Goal: Find specific page/section: Find specific page/section

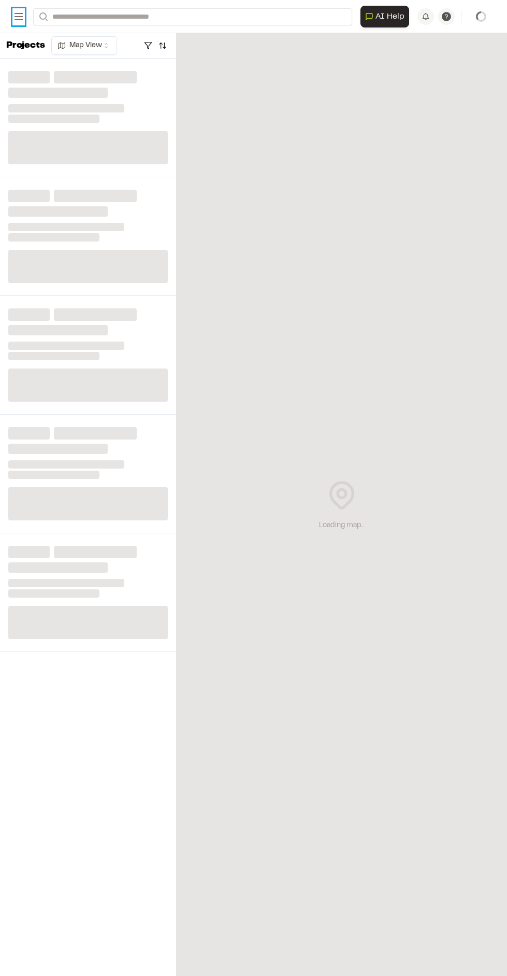
click at [18, 17] on rect at bounding box center [19, 16] width 8 height 1
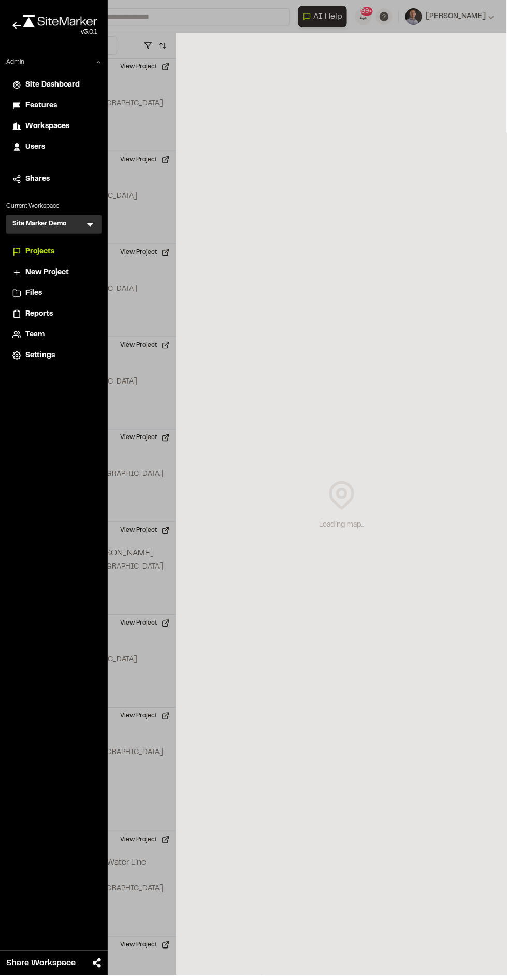
click at [62, 129] on span "Workspaces" at bounding box center [47, 126] width 44 height 11
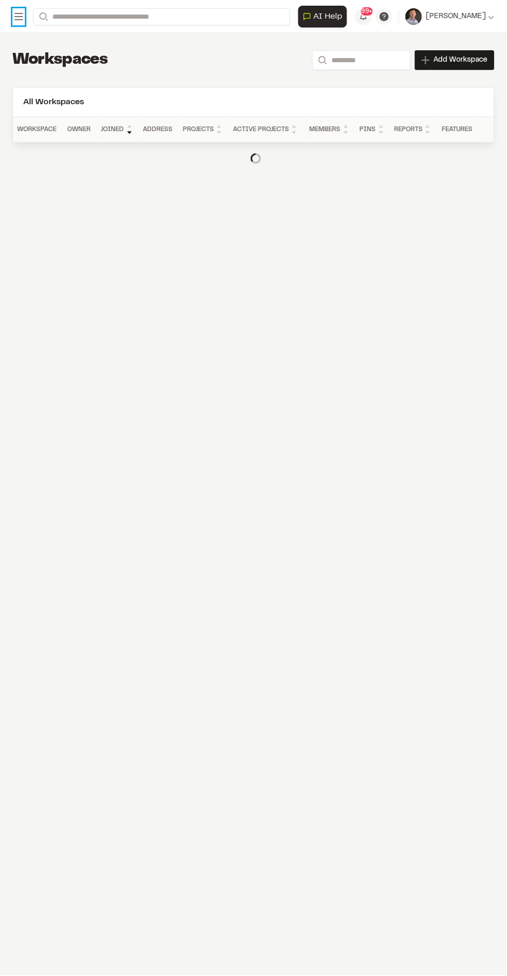
click at [18, 17] on rect at bounding box center [19, 16] width 8 height 1
click at [18, 17] on div at bounding box center [253, 488] width 507 height 976
click at [18, 17] on rect at bounding box center [19, 16] width 8 height 1
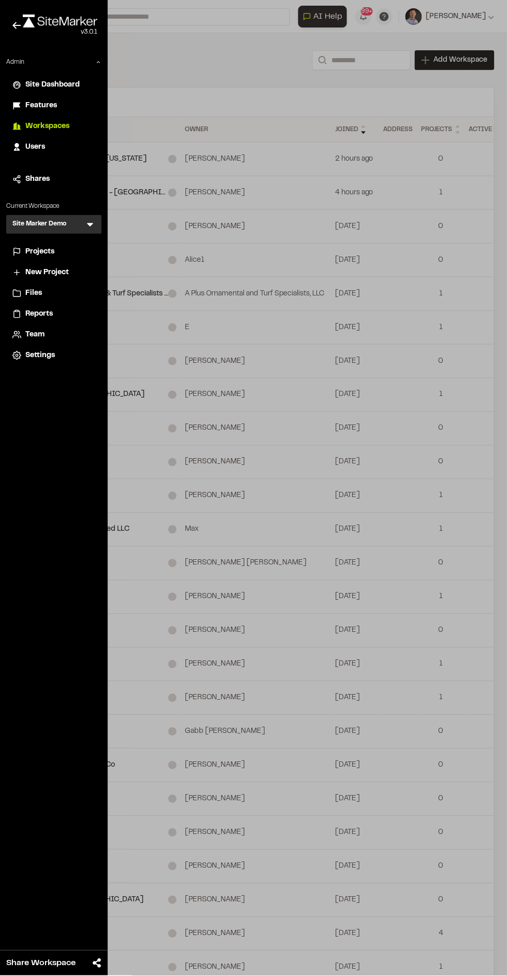
click at [67, 222] on div at bounding box center [253, 488] width 507 height 976
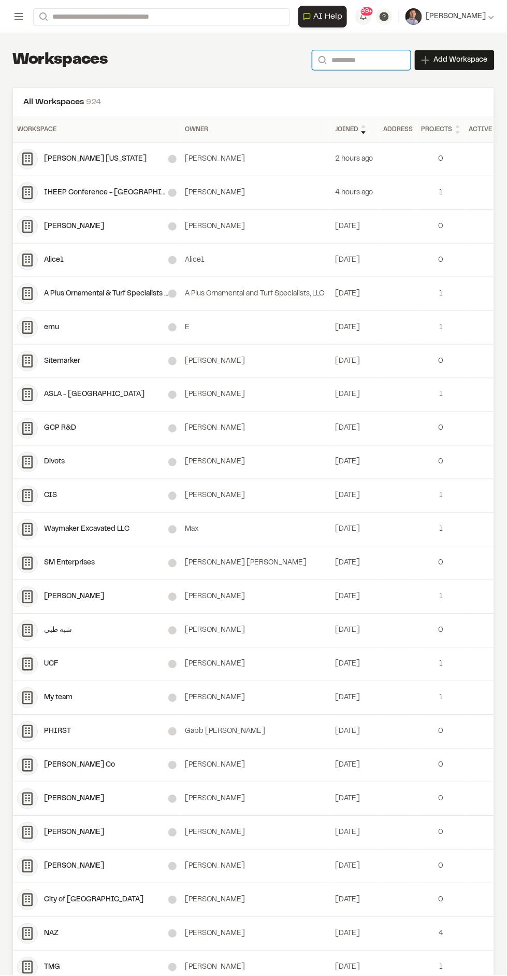
click at [354, 60] on input "Search" at bounding box center [362, 60] width 98 height 20
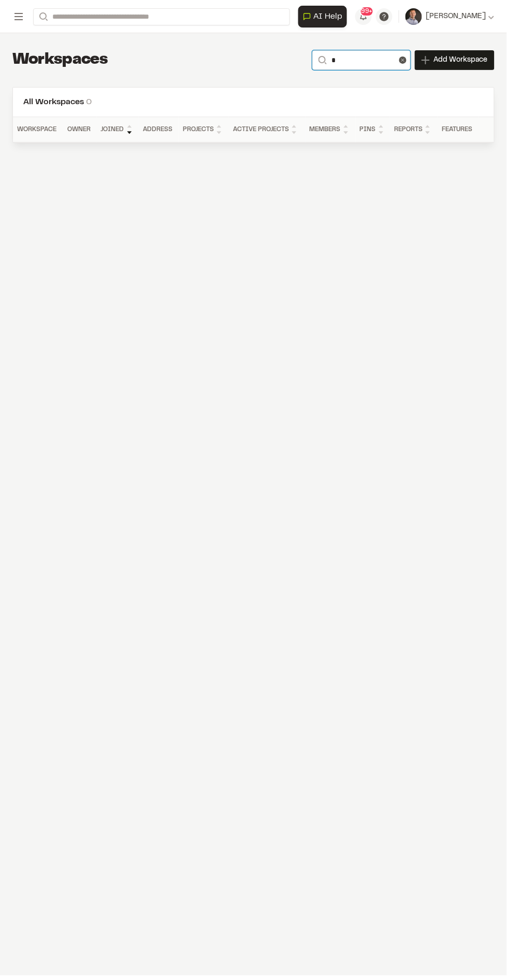
type input "*****"
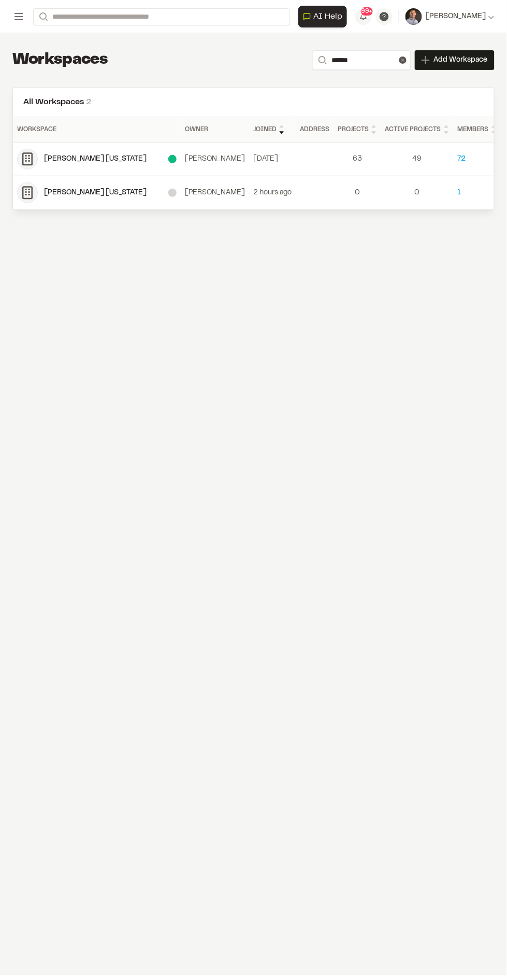
click at [66, 159] on div "[PERSON_NAME] [US_STATE]" at bounding box center [106, 158] width 124 height 11
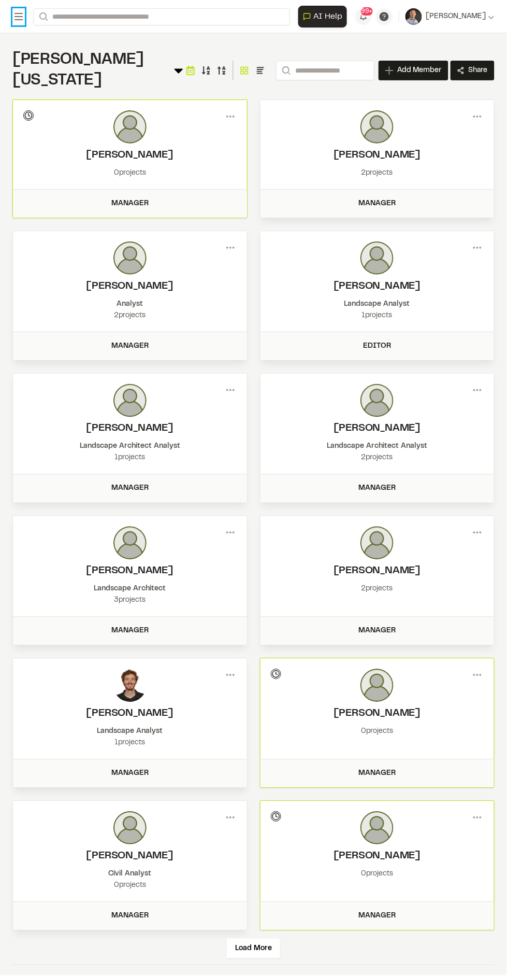
click at [22, 22] on icon at bounding box center [18, 16] width 12 height 12
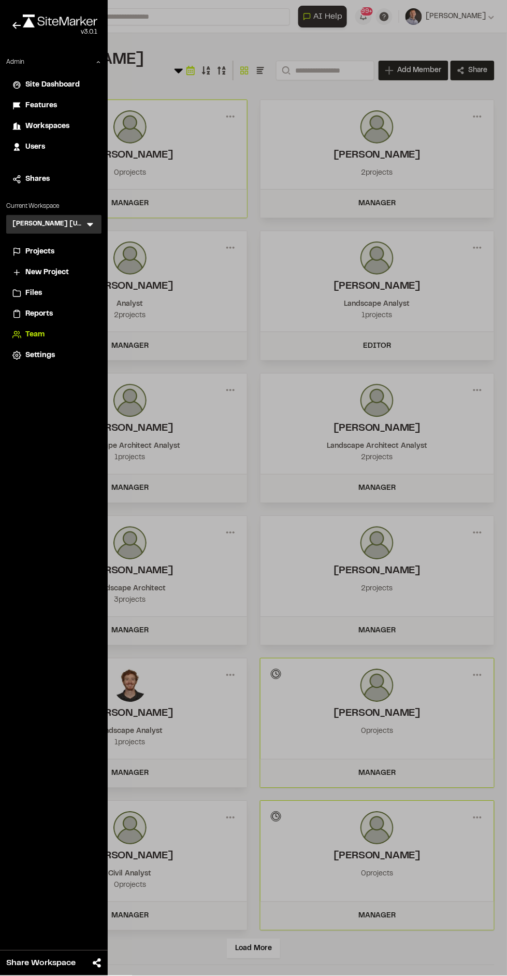
click at [51, 251] on span "Projects" at bounding box center [39, 251] width 29 height 11
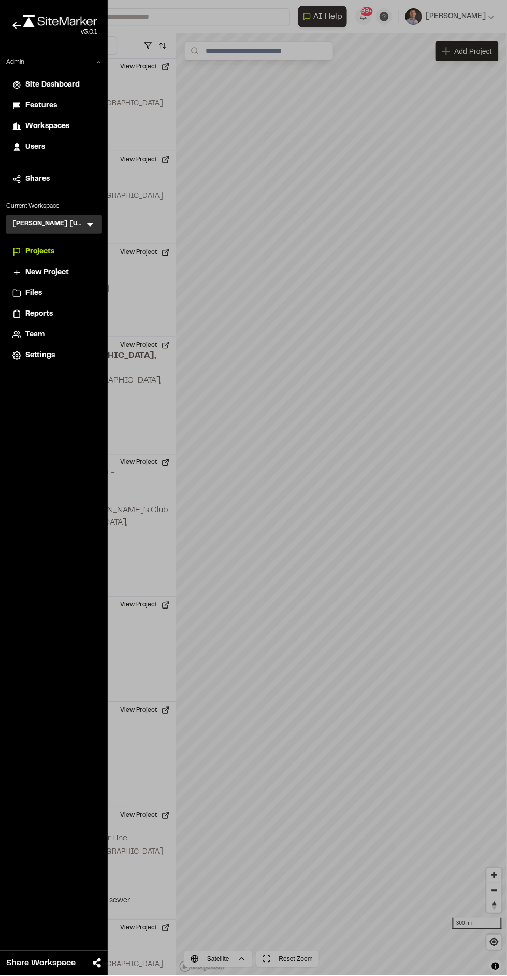
click at [126, 628] on div at bounding box center [253, 488] width 507 height 976
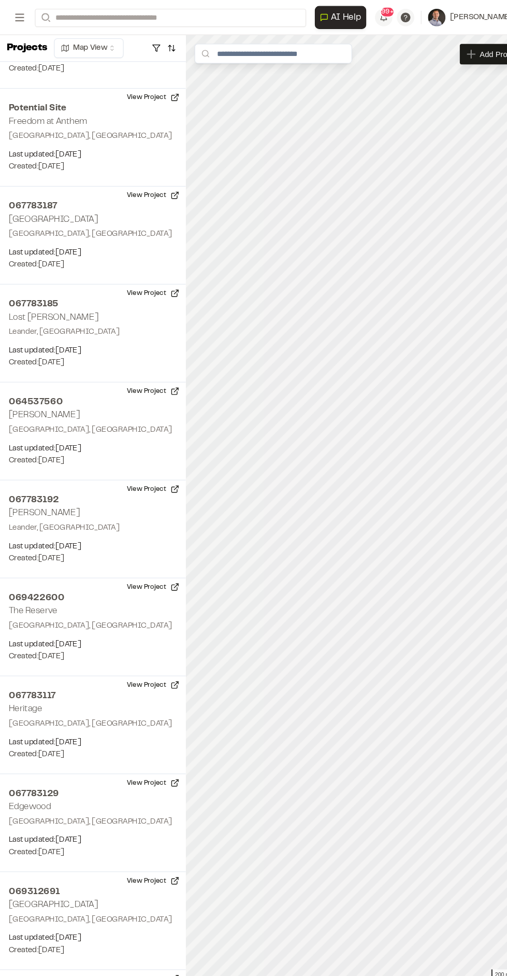
scroll to position [926, 0]
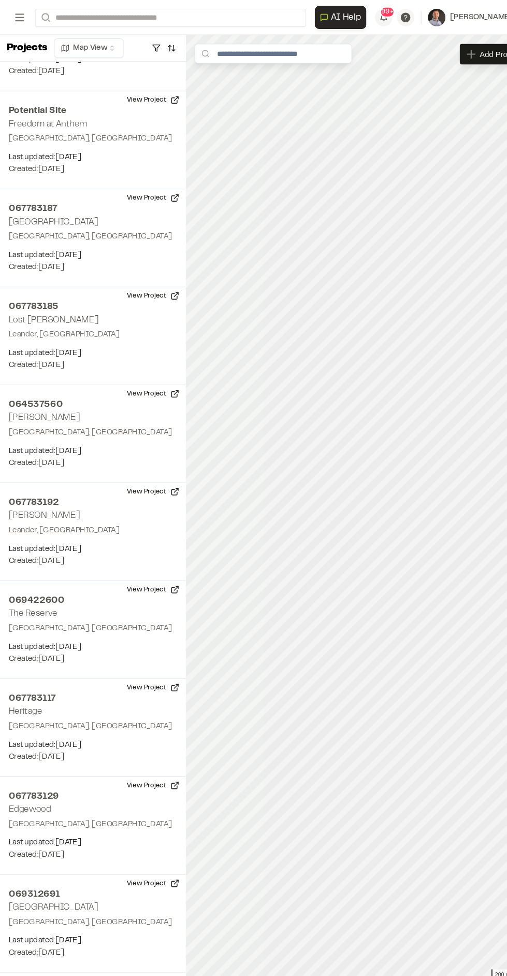
click at [18, 17] on rect at bounding box center [19, 16] width 8 height 1
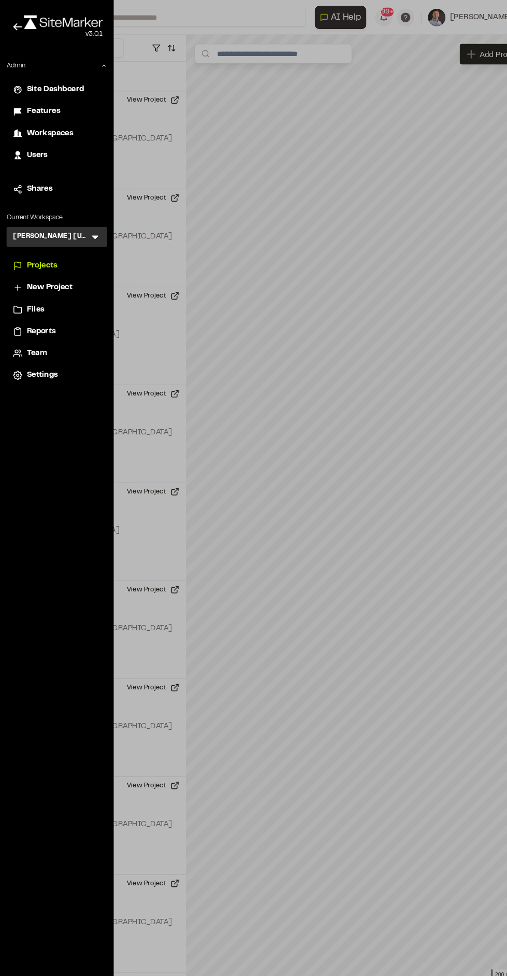
click at [43, 317] on span "Reports" at bounding box center [38, 313] width 27 height 11
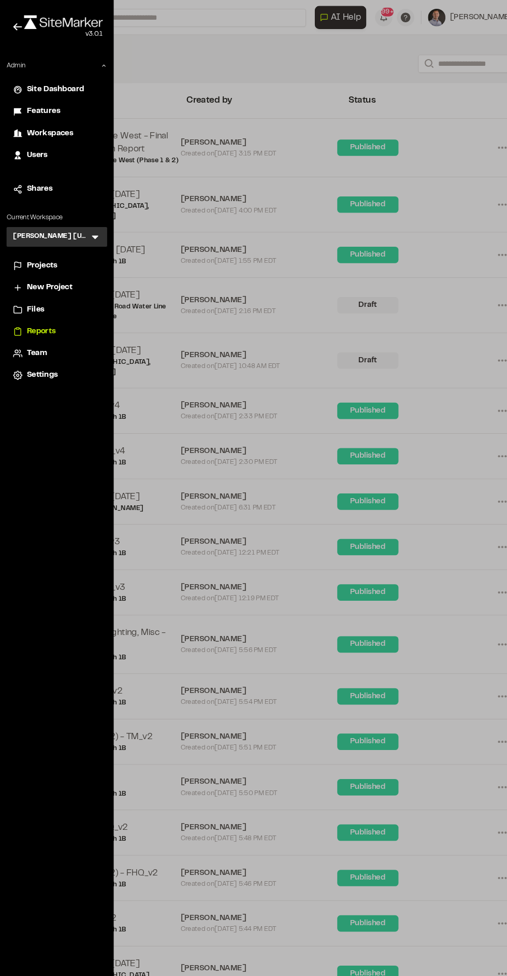
click at [176, 591] on div at bounding box center [253, 488] width 507 height 976
